Goal: Transaction & Acquisition: Purchase product/service

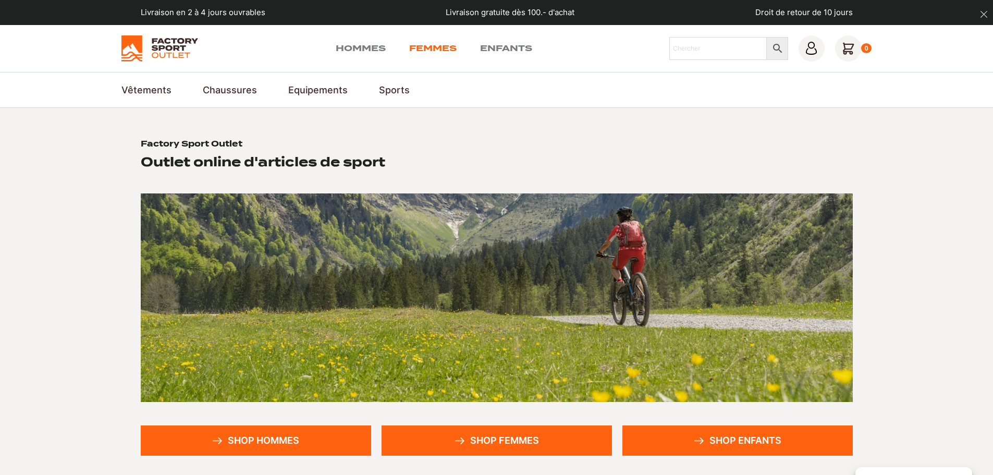
click at [432, 48] on link "Femmes" at bounding box center [432, 48] width 47 height 13
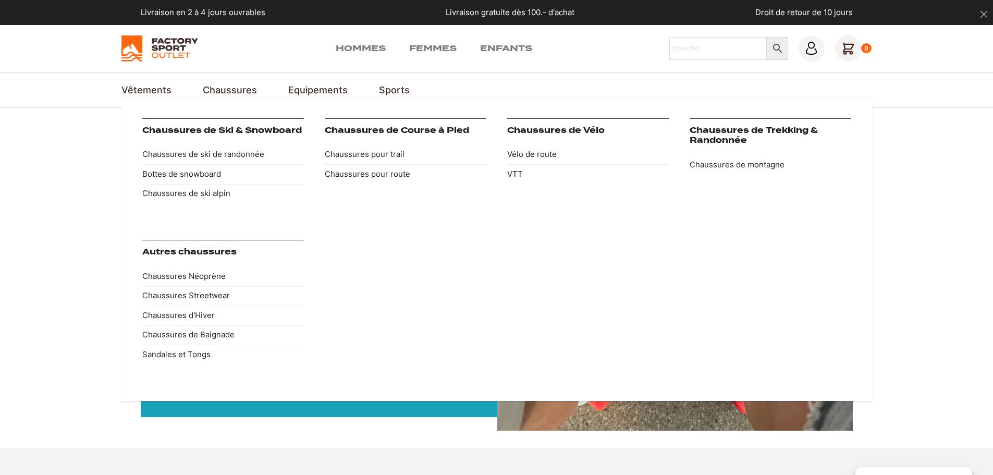
click at [230, 90] on link "Chaussures" at bounding box center [230, 90] width 54 height 14
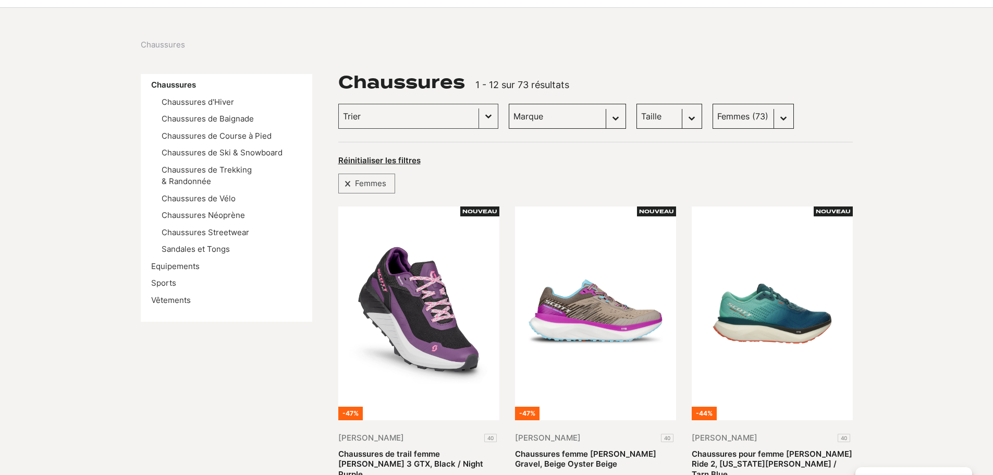
scroll to position [104, 0]
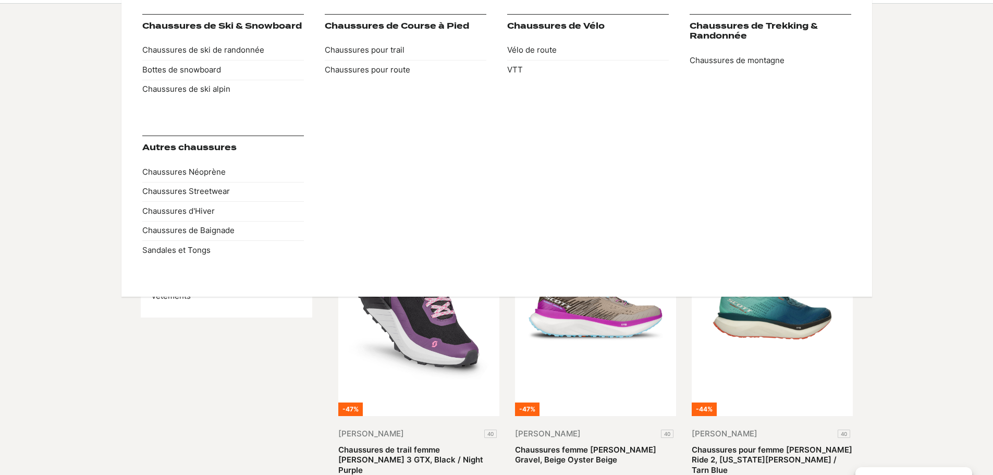
click at [569, 137] on div "Chaussures de Ski & Snowboard Chaussures de ski de randonnée Bottes de snowboar…" at bounding box center [496, 145] width 709 height 262
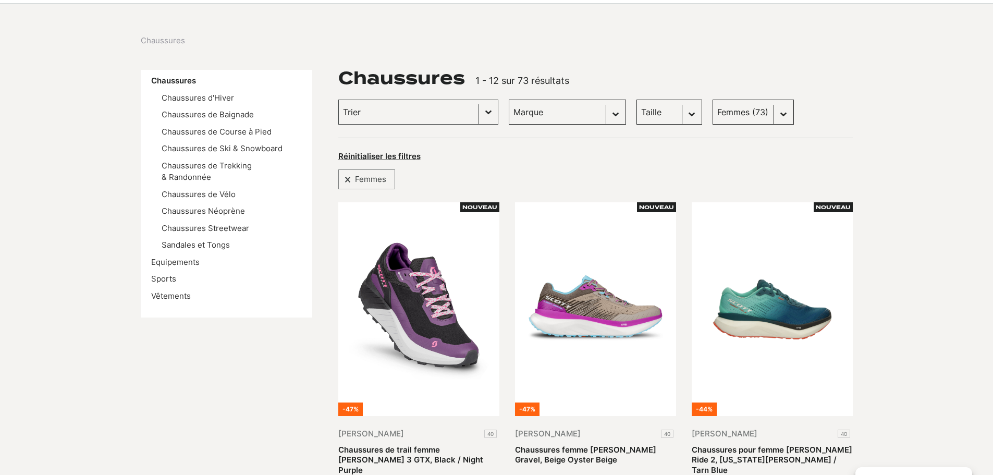
drag, startPoint x: 87, startPoint y: 390, endPoint x: 93, endPoint y: 386, distance: 7.5
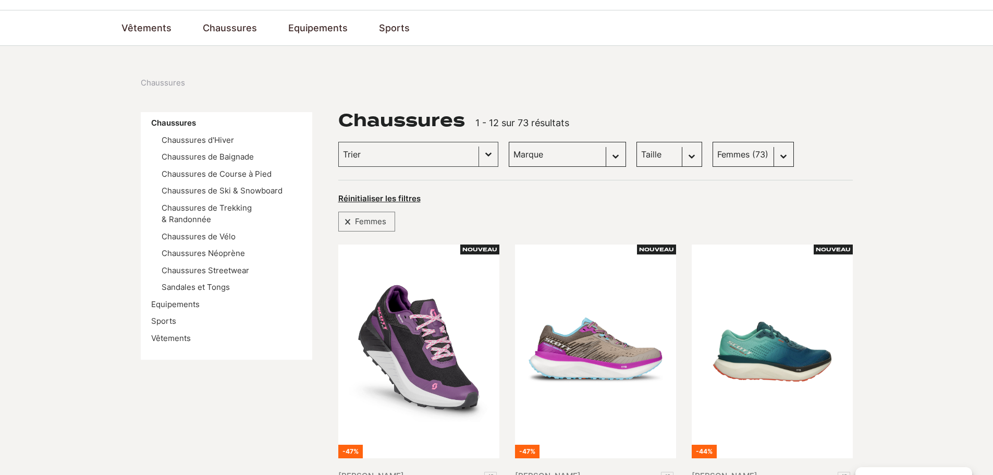
scroll to position [52, 0]
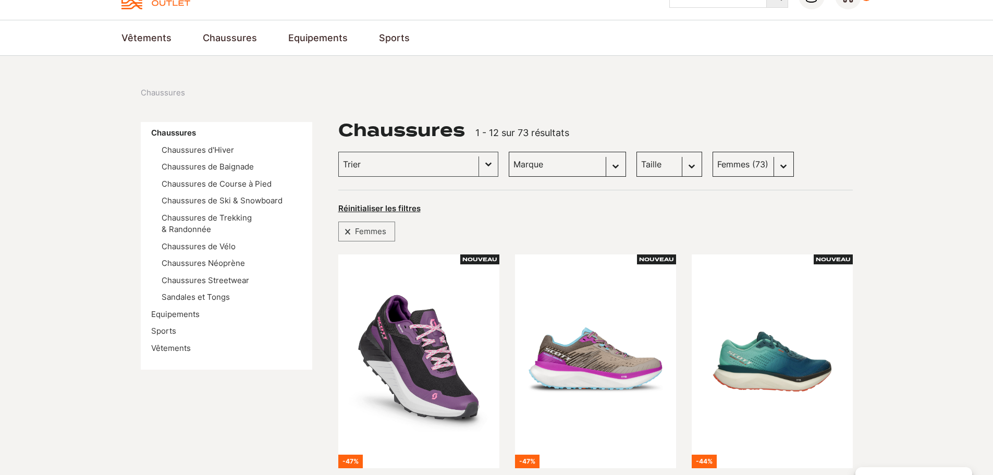
click at [598, 166] on select "Marque Scott (20) Dolomite (9) Kayland (16) Vans (13) DakarShoes (0) Globe Skat…" at bounding box center [567, 164] width 117 height 25
select select "scott"
click at [509, 152] on select "Marque Scott (20) Dolomite (9) Kayland (16) Vans (13) DakarShoes (0) Globe Skat…" at bounding box center [567, 164] width 117 height 25
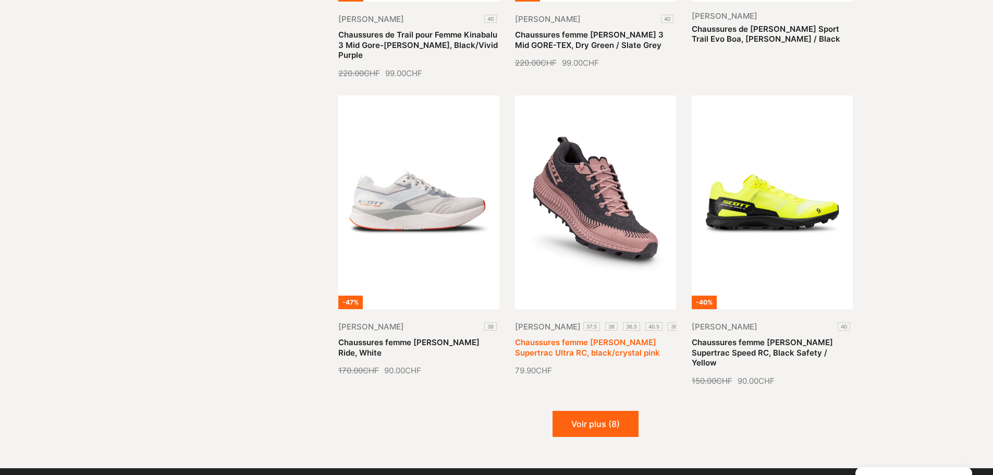
scroll to position [1147, 0]
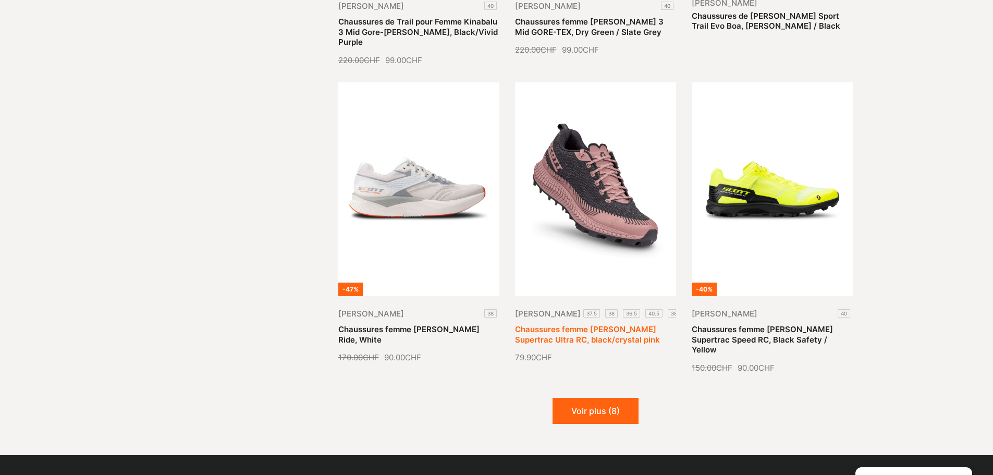
click at [607, 324] on link "Chaussures femme SCOTT Supertrac Ultra RC, black/crystal pink" at bounding box center [587, 334] width 145 height 20
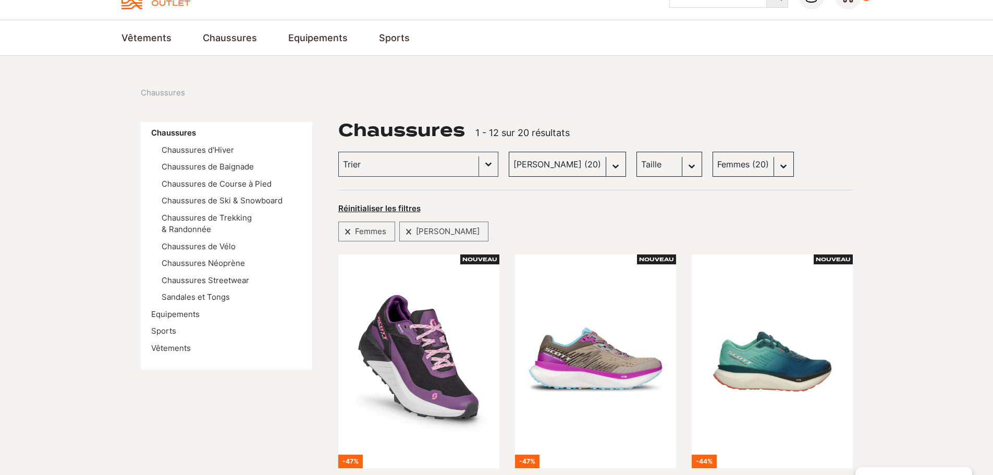
scroll to position [0, 0]
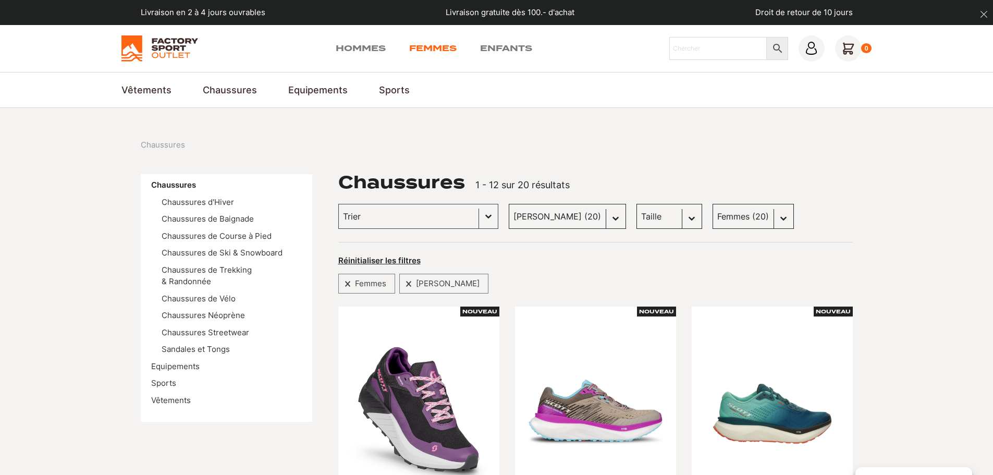
click at [435, 48] on link "Femmes" at bounding box center [432, 48] width 47 height 13
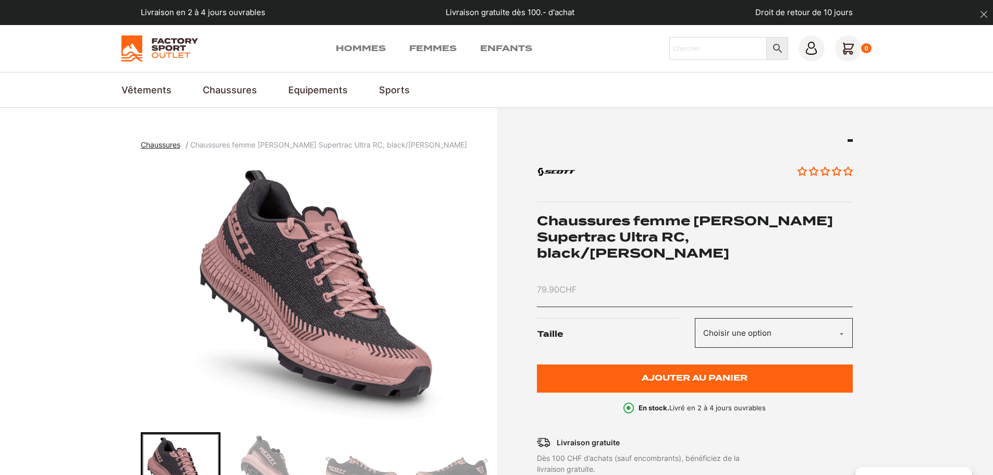
click at [840, 318] on select "Choisir une option 37.5 38 36.5 40.5 38.5" at bounding box center [774, 333] width 158 height 30
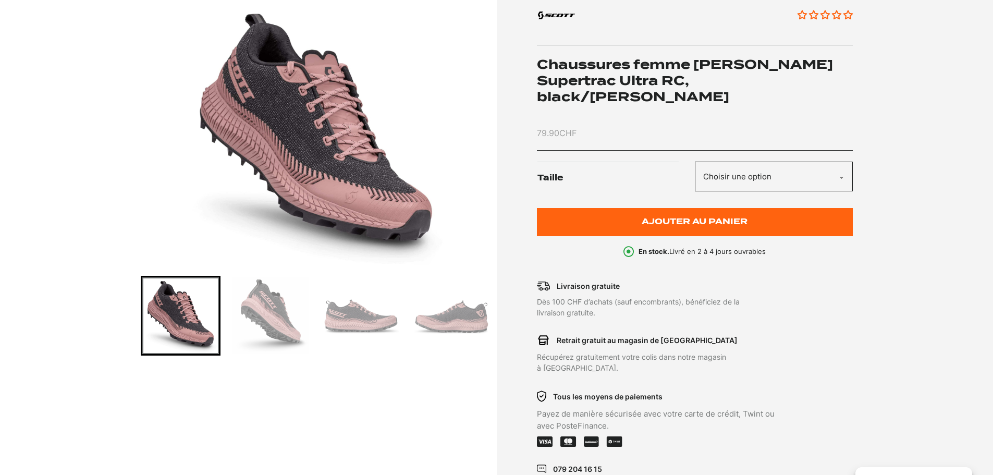
scroll to position [104, 0]
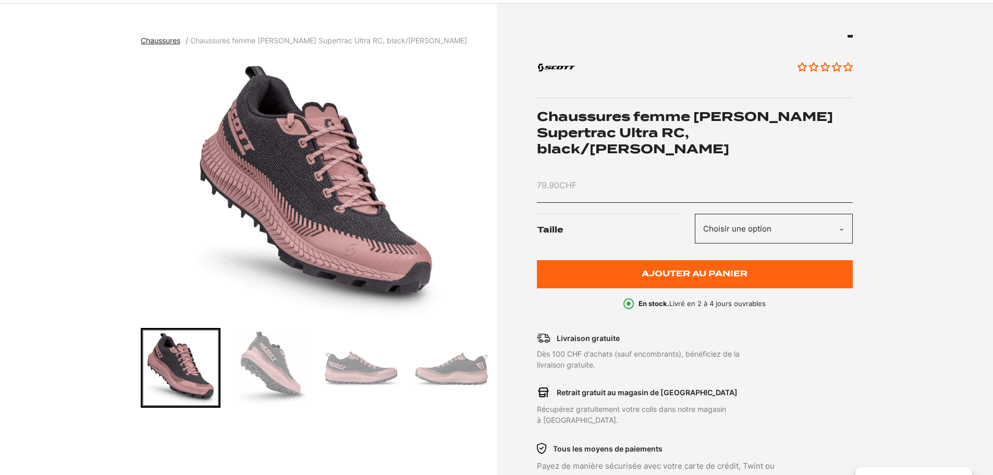
click at [844, 216] on select "Choisir une option 37.5 38 36.5 40.5 38.5" at bounding box center [774, 229] width 158 height 30
select select "38.5"
click at [695, 214] on select "Choisir une option 37.5 38 36.5 40.5 38.5" at bounding box center [774, 229] width 158 height 30
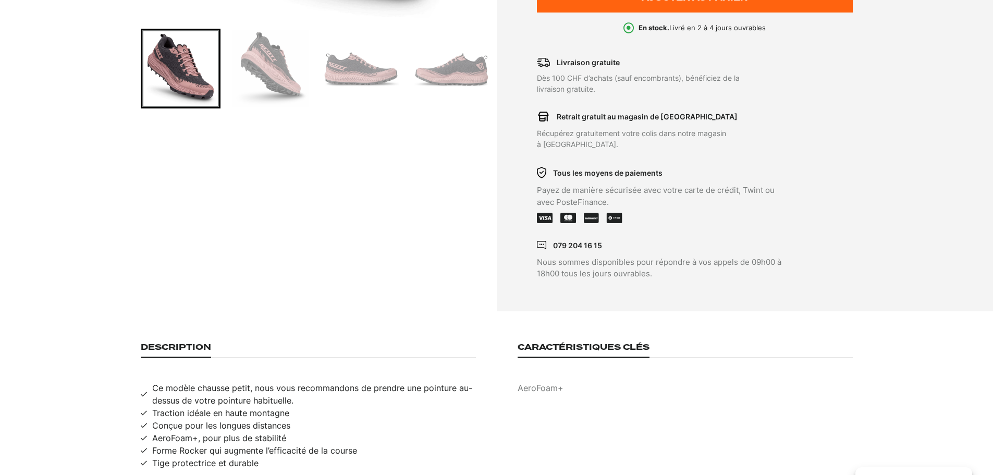
scroll to position [156, 0]
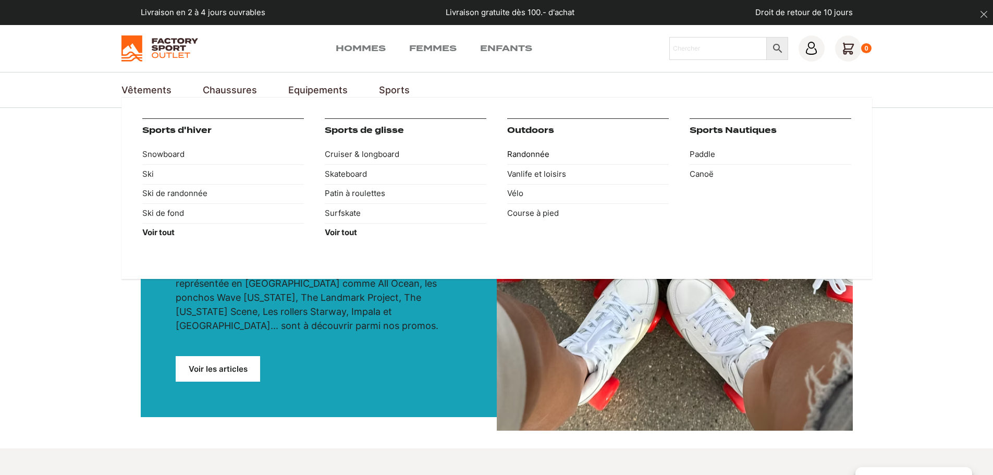
click at [523, 151] on link "Randonnée" at bounding box center [588, 155] width 162 height 20
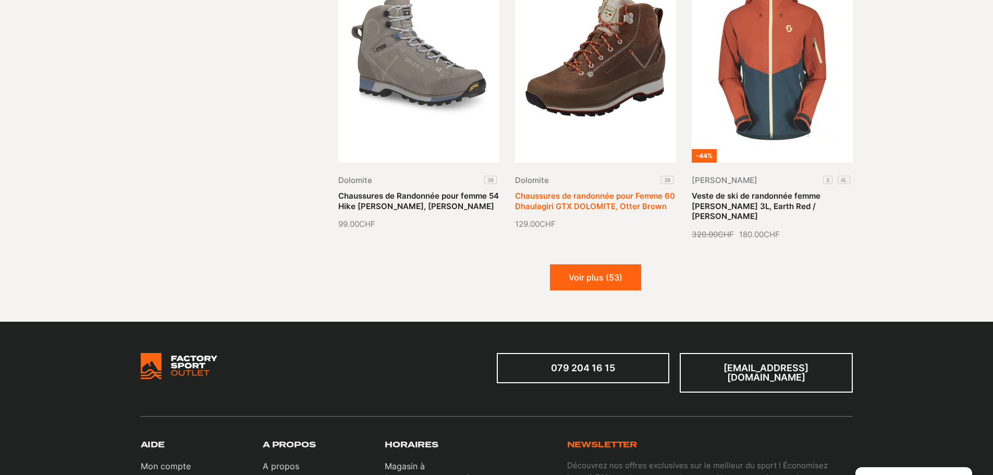
scroll to position [1199, 0]
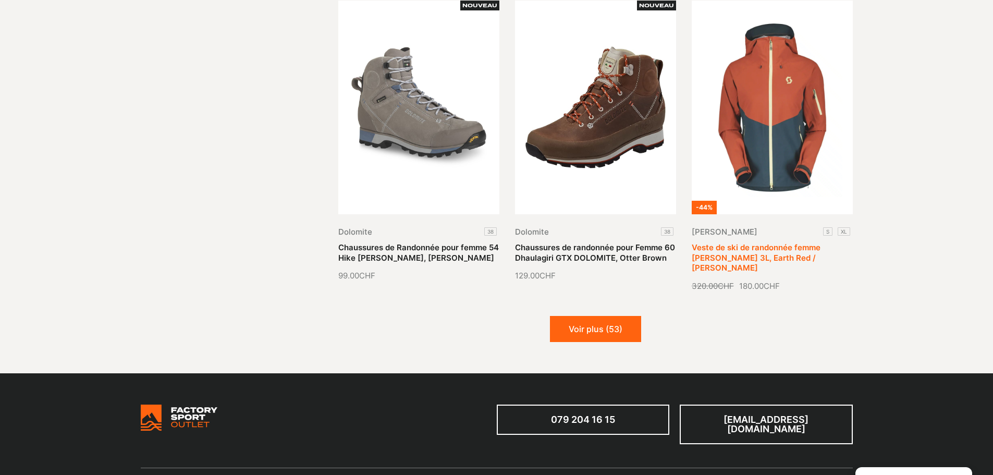
click at [750, 243] on link "Veste de ski de randonnée femme [PERSON_NAME] 3L, Earth Red / [PERSON_NAME]" at bounding box center [756, 258] width 129 height 30
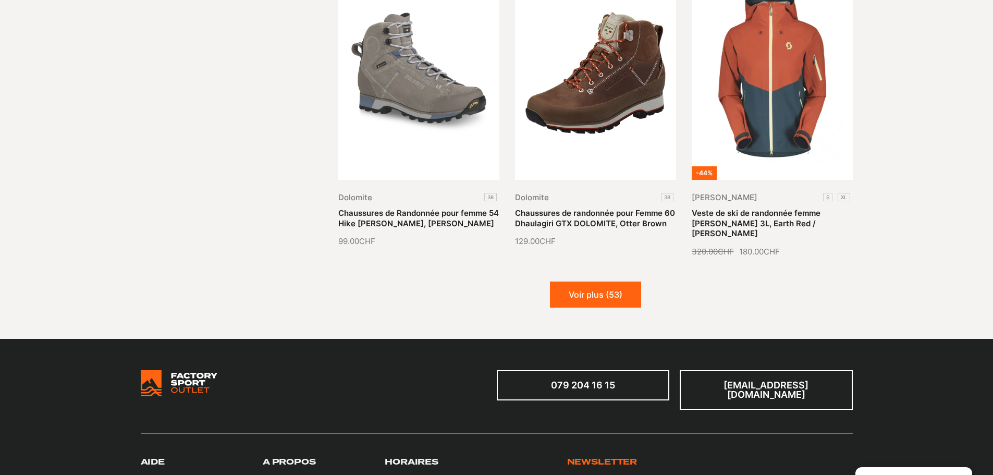
scroll to position [1252, 0]
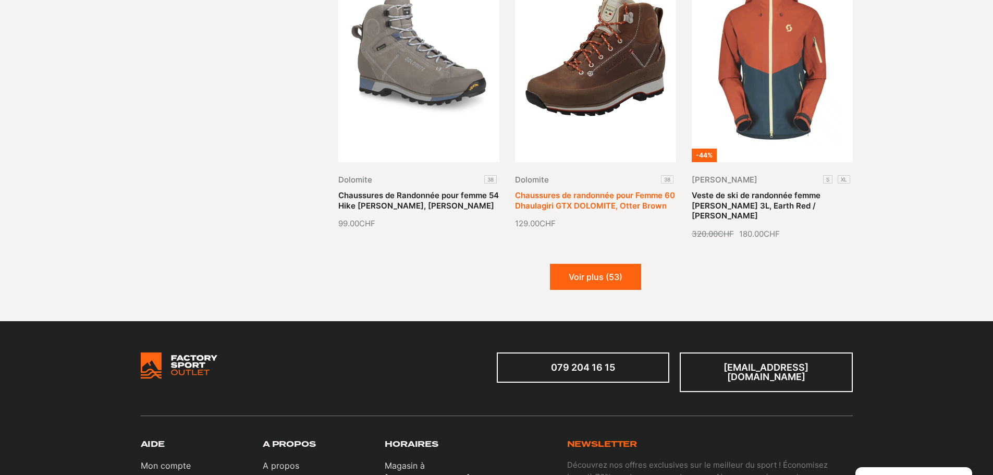
click at [638, 190] on link "Chaussures de randonnée pour Femme 60 Dhaulagiri GTX DOLOMITE, Otter Brown" at bounding box center [595, 200] width 160 height 20
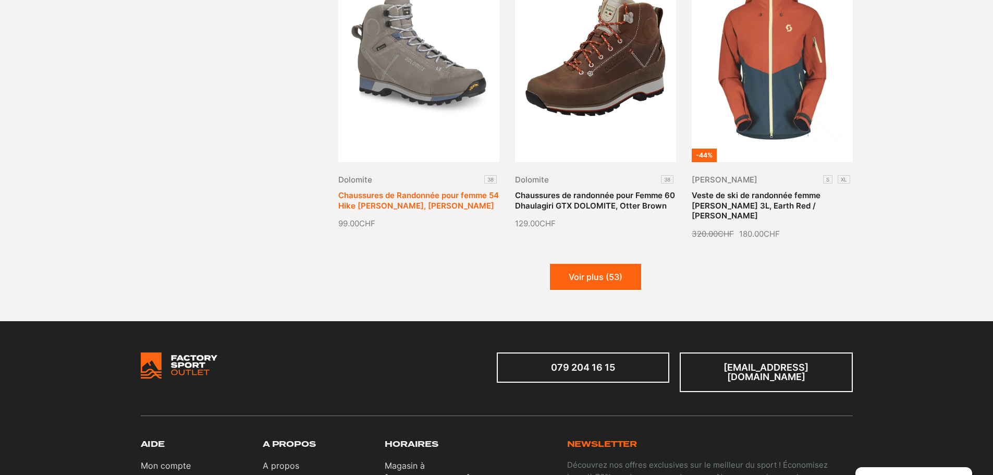
click at [420, 190] on link "Chaussures de Randonnée pour femme 54 Hike Evo Gore-Tex, Almond Beige" at bounding box center [418, 200] width 161 height 20
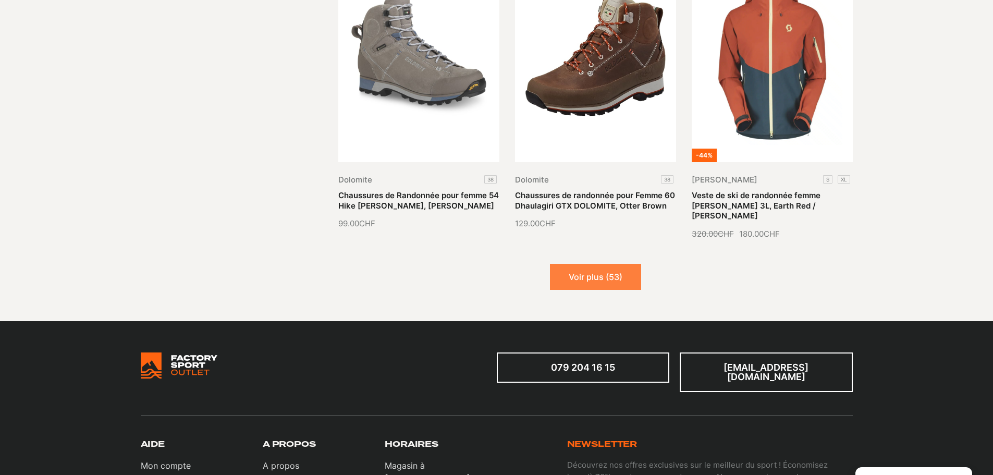
click at [611, 265] on button "Voir plus (53)" at bounding box center [595, 277] width 91 height 26
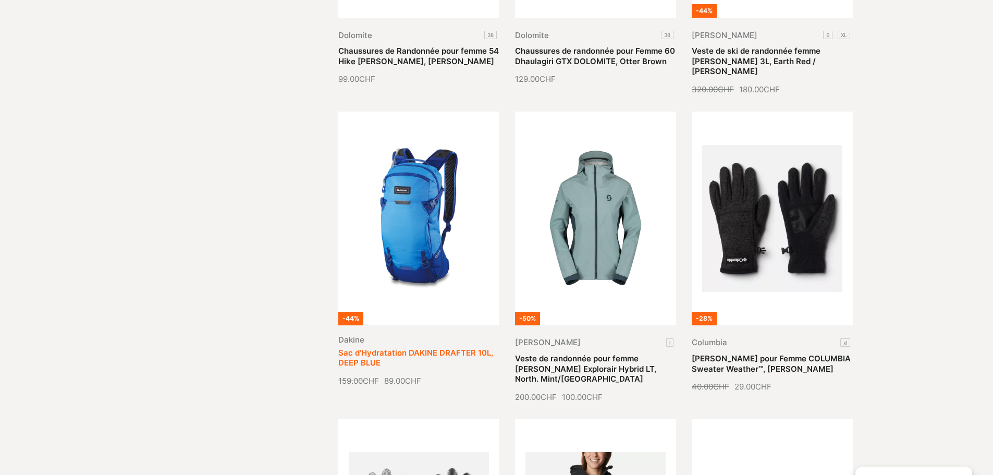
scroll to position [1408, 0]
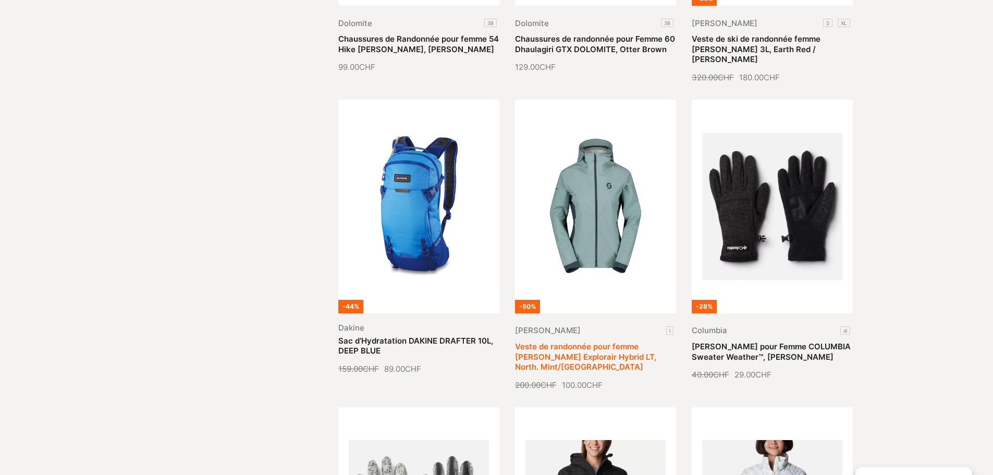
click at [593, 342] on link "Veste de randonnée pour femme [PERSON_NAME] Explorair Hybrid LT, North. Mint/[G…" at bounding box center [585, 357] width 141 height 30
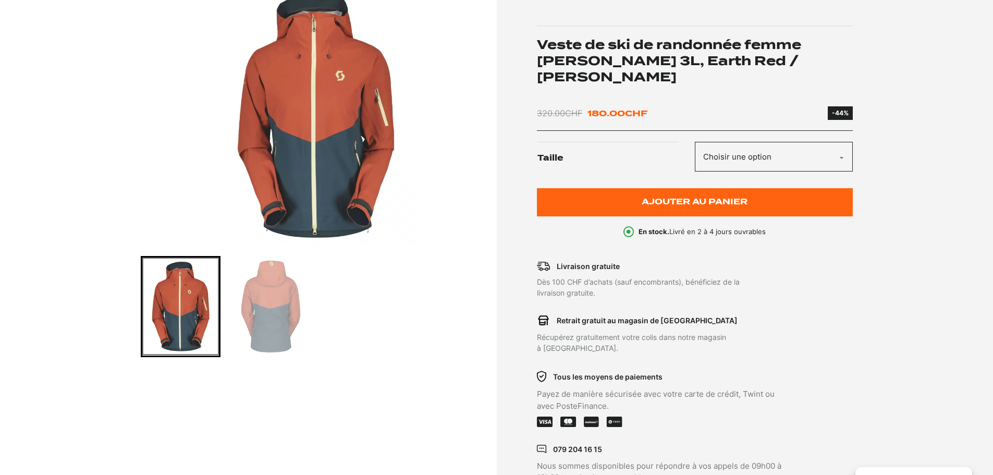
scroll to position [156, 0]
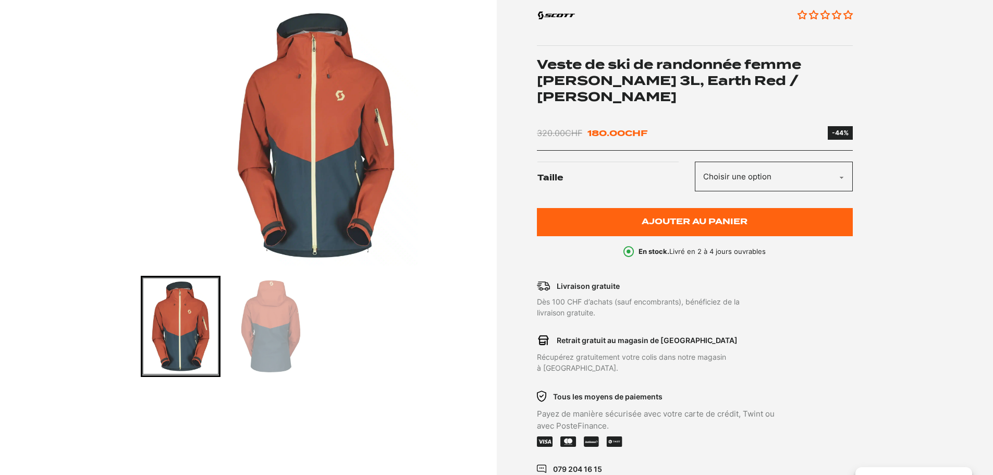
click at [842, 162] on select "Choisir une option S XL" at bounding box center [774, 177] width 158 height 30
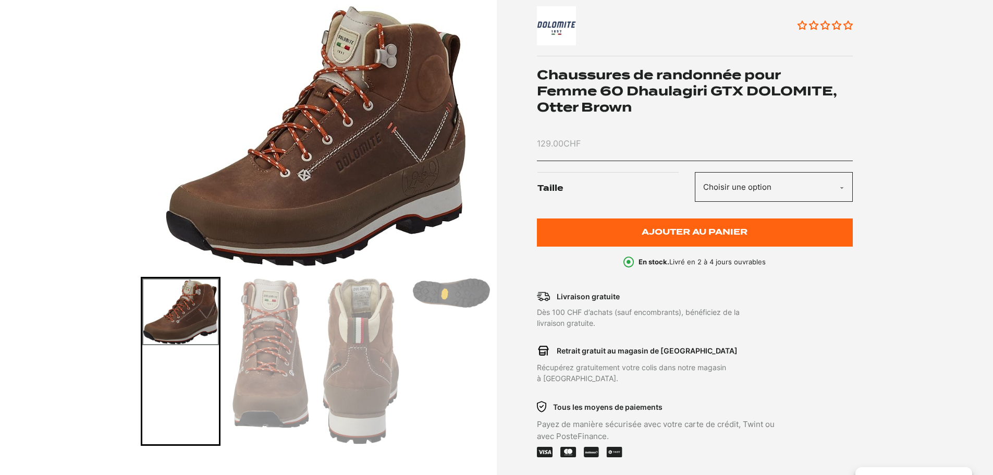
scroll to position [156, 0]
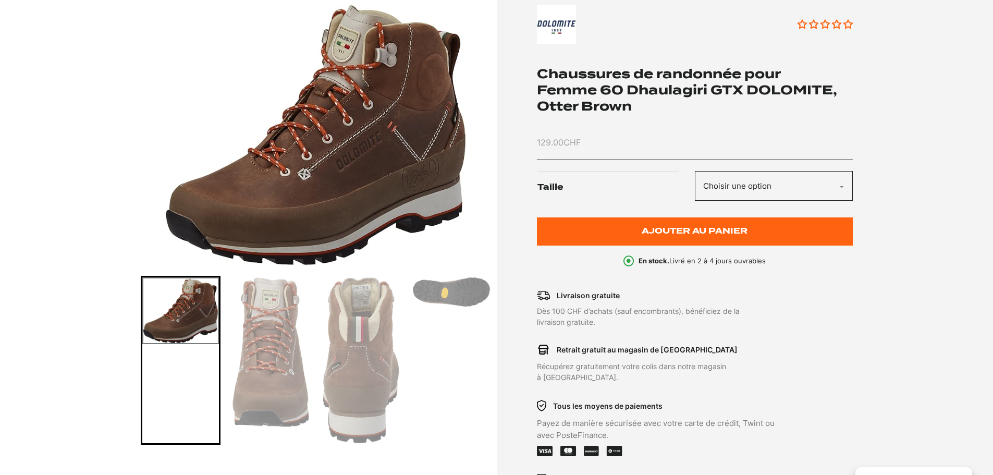
click at [839, 187] on select "Choisir une option 38" at bounding box center [774, 186] width 158 height 30
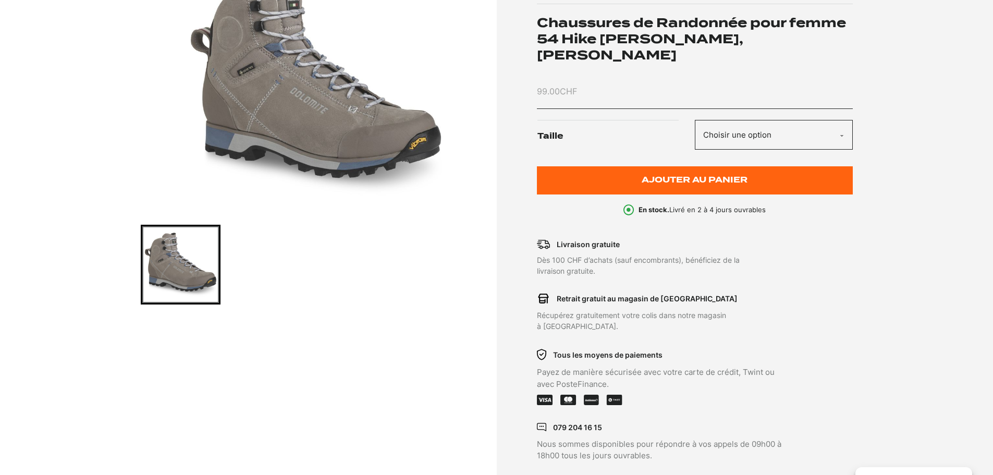
scroll to position [209, 0]
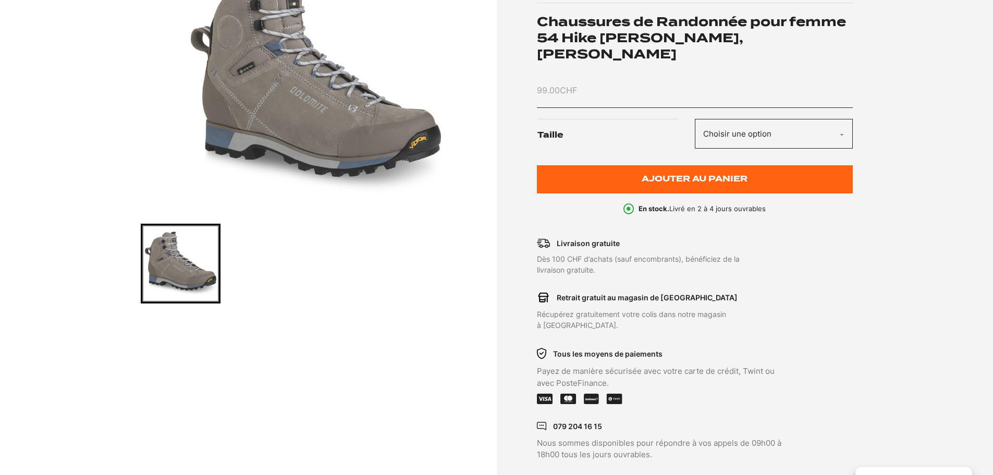
click at [841, 119] on select "Choisir une option 38" at bounding box center [774, 134] width 158 height 30
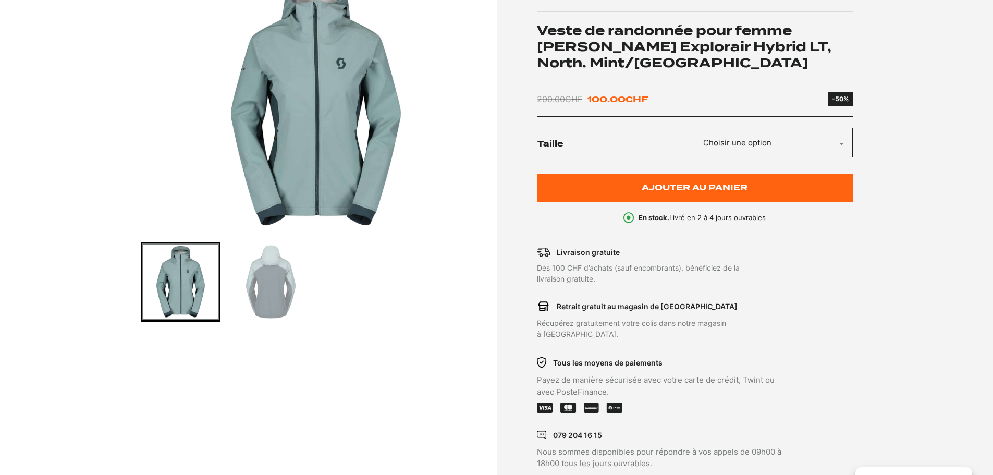
scroll to position [209, 0]
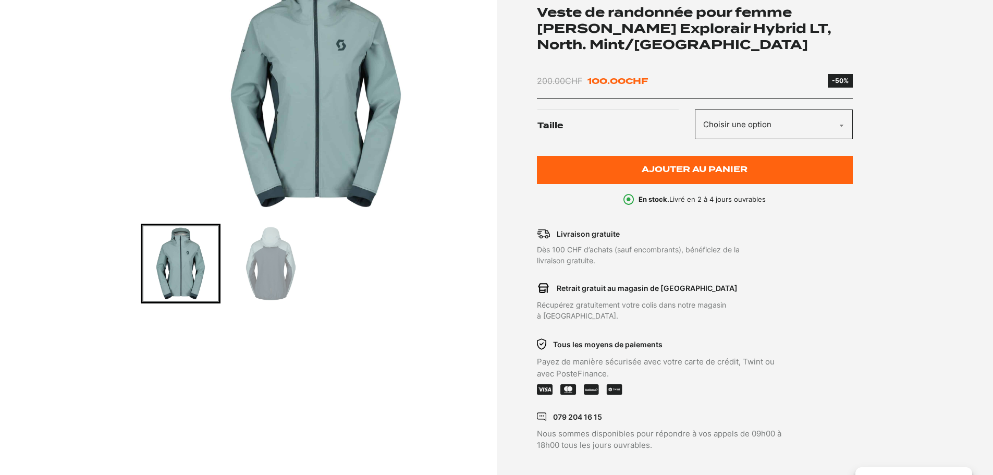
click at [285, 264] on img "Go to slide 2" at bounding box center [271, 263] width 77 height 77
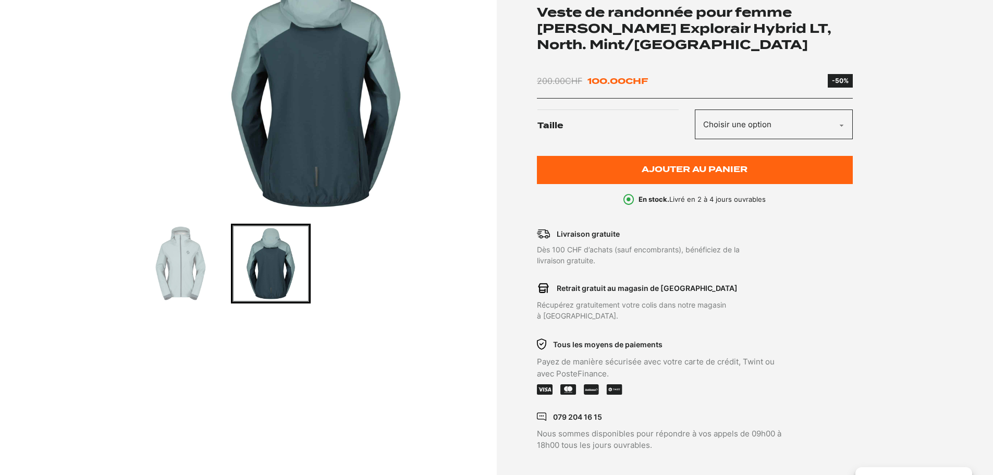
click at [840, 120] on select "Choisir une option L" at bounding box center [774, 125] width 158 height 30
select select "l"
click at [695, 110] on select "Choisir une option L" at bounding box center [774, 125] width 158 height 30
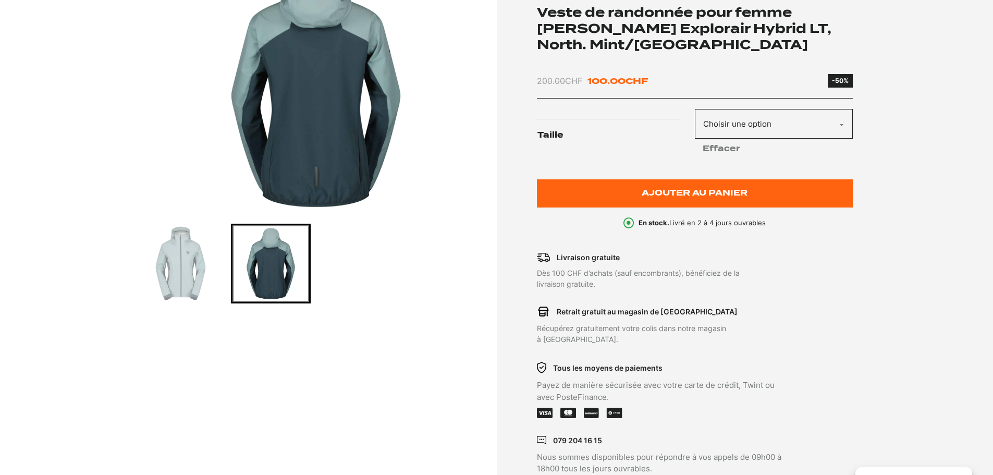
click at [350, 96] on img "2 of 2" at bounding box center [316, 83] width 351 height 261
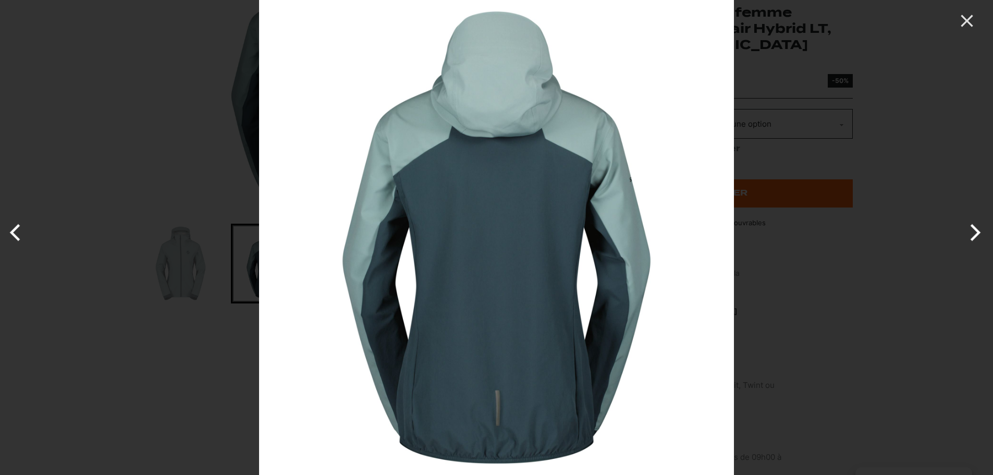
click at [979, 229] on button "Next" at bounding box center [973, 233] width 39 height 52
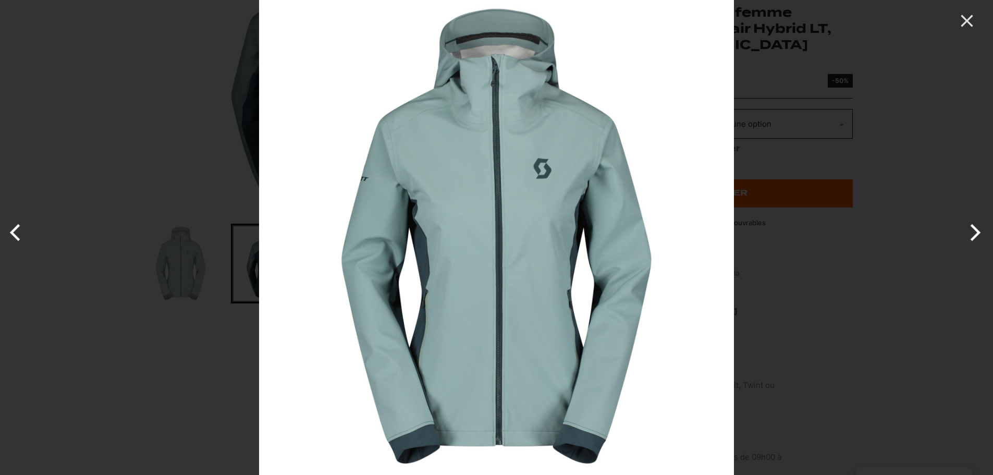
click at [979, 229] on button "Next" at bounding box center [973, 233] width 39 height 52
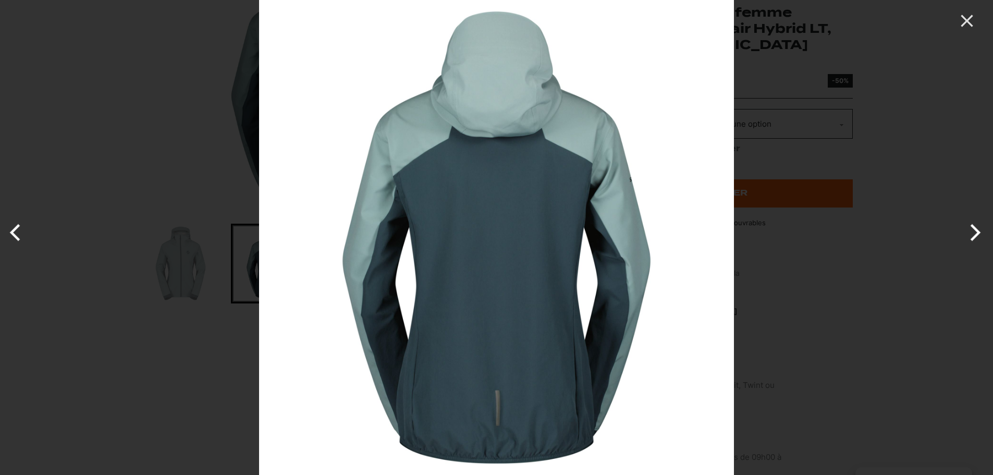
click at [979, 229] on button "Next" at bounding box center [973, 233] width 39 height 52
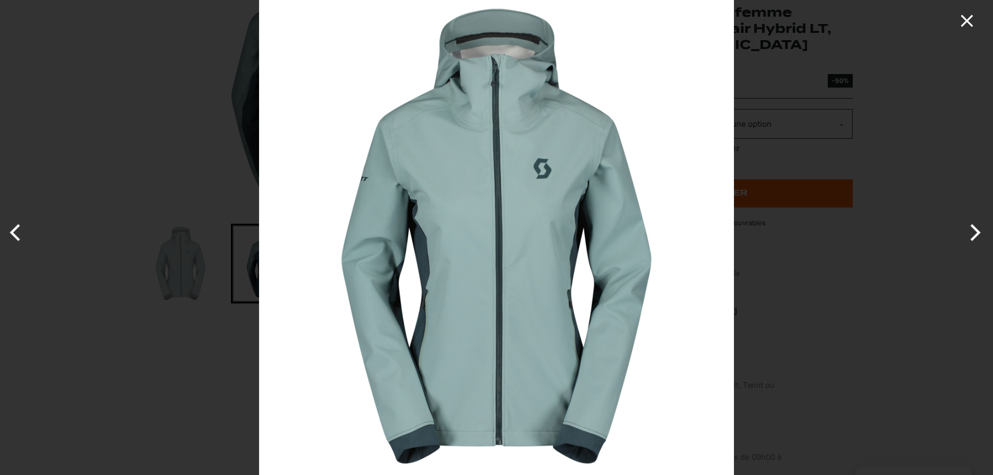
click at [968, 14] on icon "Close" at bounding box center [967, 20] width 21 height 21
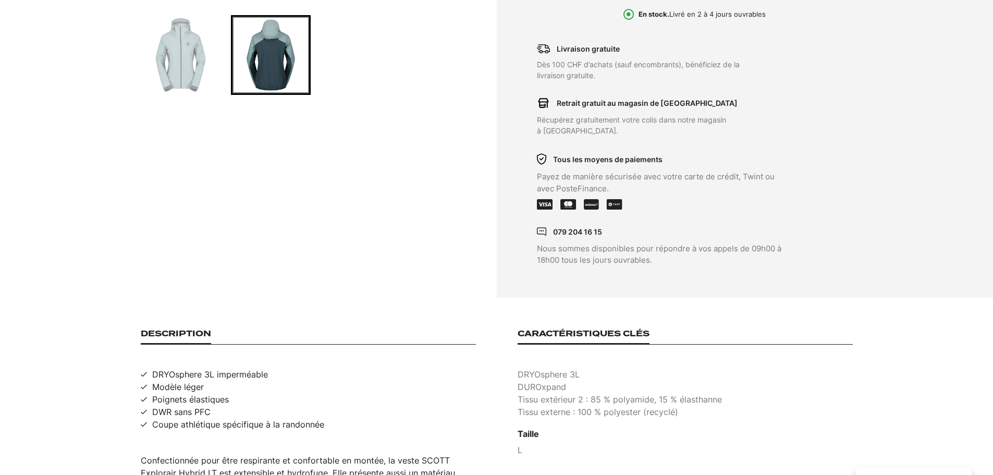
scroll to position [469, 0]
